Goal: Task Accomplishment & Management: Complete application form

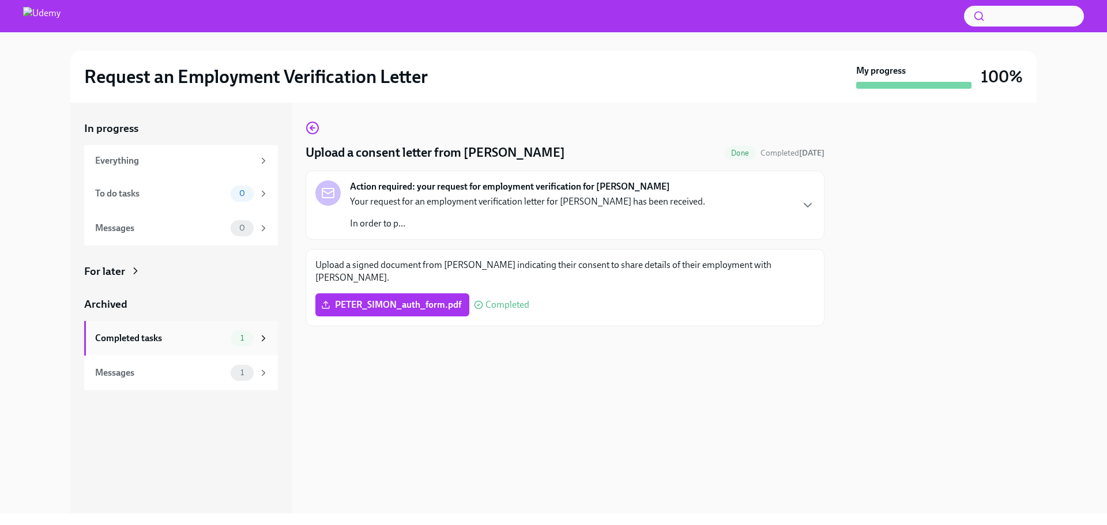
click at [215, 344] on div "Completed tasks" at bounding box center [160, 338] width 131 height 13
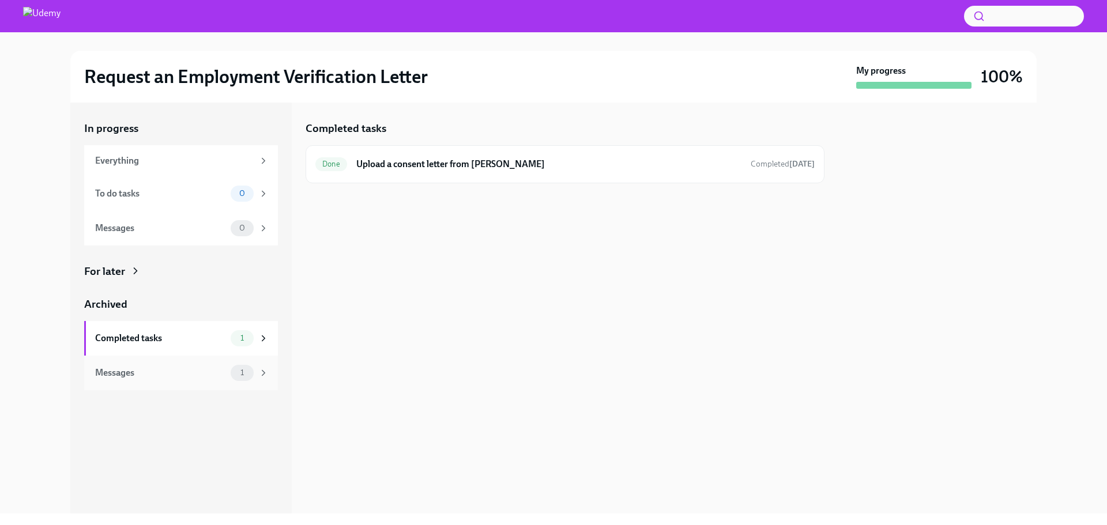
click at [190, 371] on div "Messages" at bounding box center [160, 373] width 131 height 13
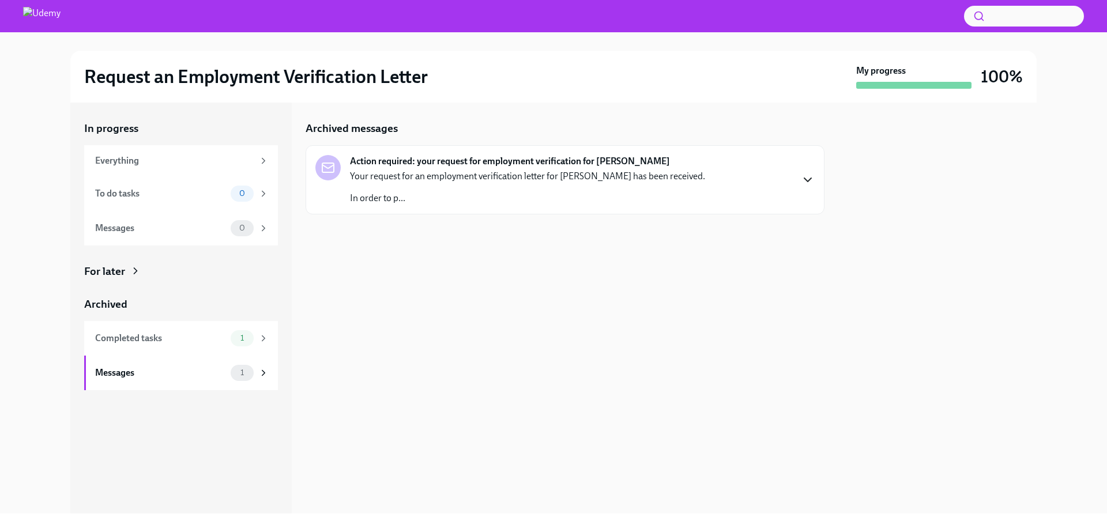
click at [807, 180] on icon "button" at bounding box center [807, 179] width 7 height 3
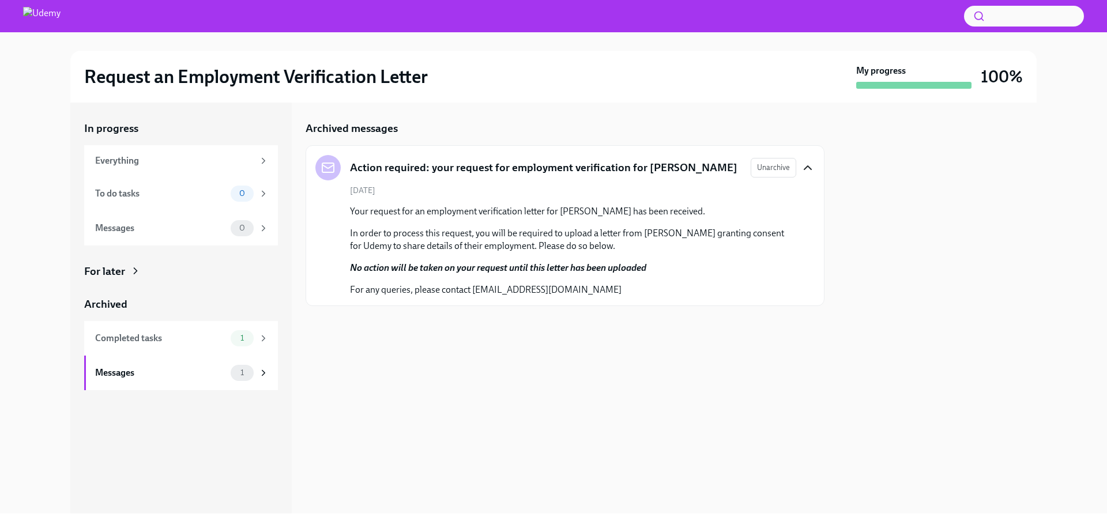
click at [631, 343] on div "Archived messages Action required: your request for employment verification for…" at bounding box center [565, 308] width 519 height 411
click at [206, 339] on div "Completed tasks" at bounding box center [160, 338] width 131 height 13
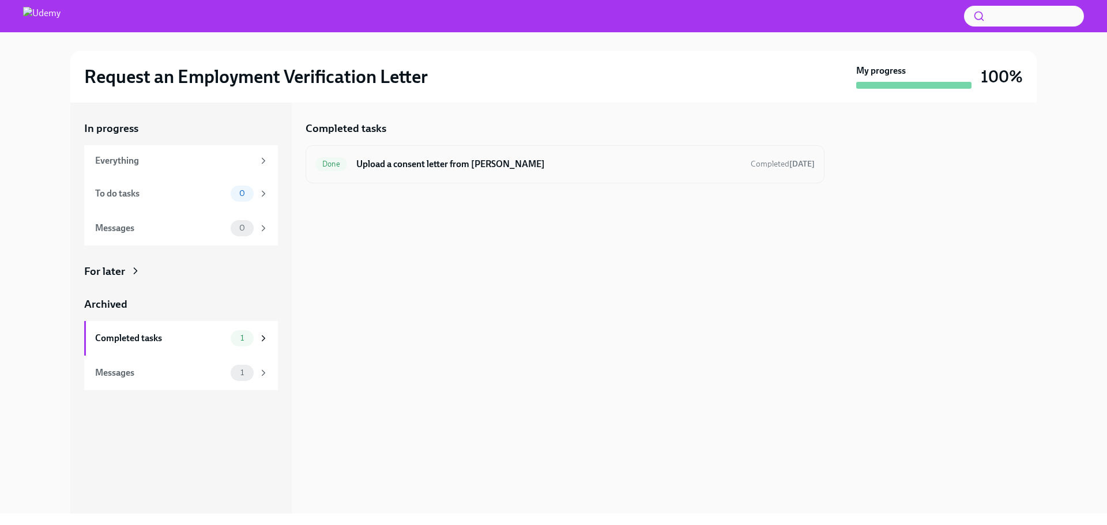
click at [424, 167] on h6 "Upload a consent letter from [PERSON_NAME]" at bounding box center [548, 164] width 385 height 13
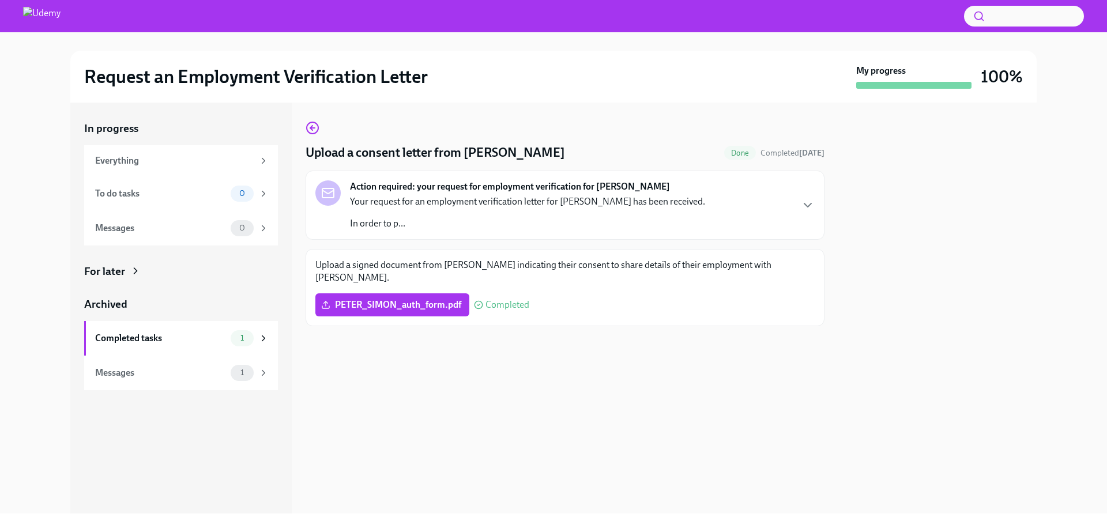
click at [469, 220] on p "In order to p..." at bounding box center [527, 223] width 355 height 13
